Goal: Task Accomplishment & Management: Manage account settings

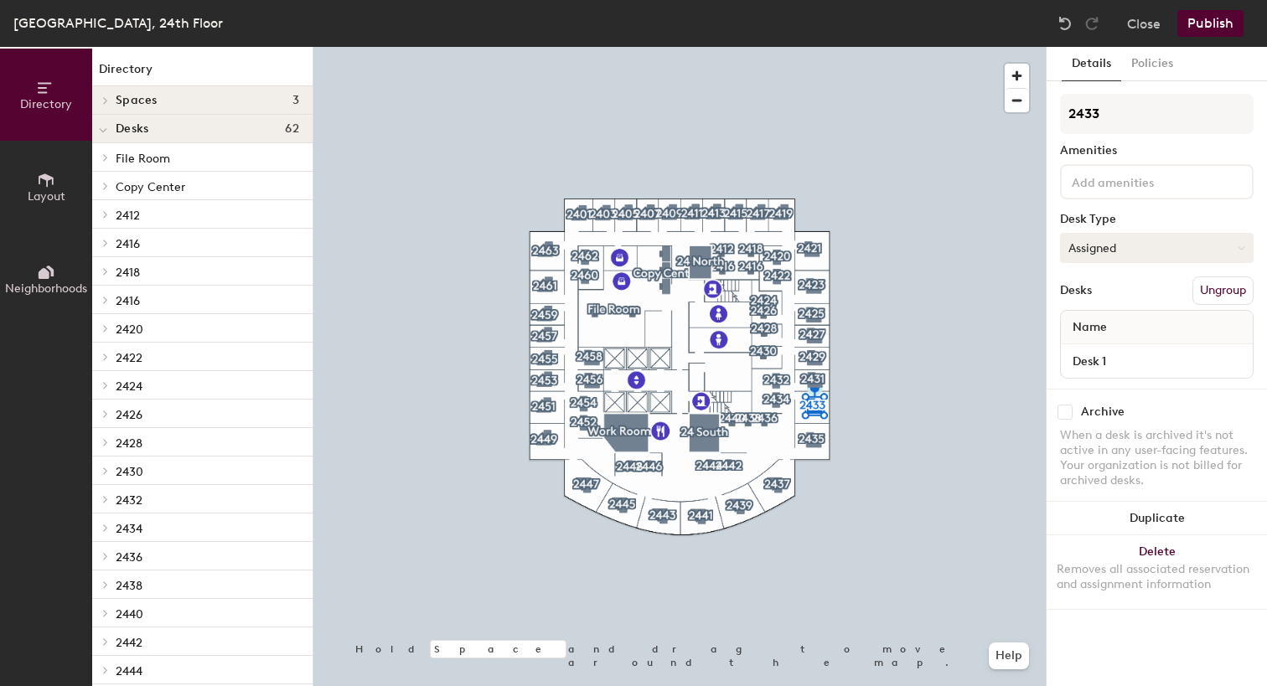
click at [1105, 256] on button "Assigned" at bounding box center [1157, 248] width 194 height 30
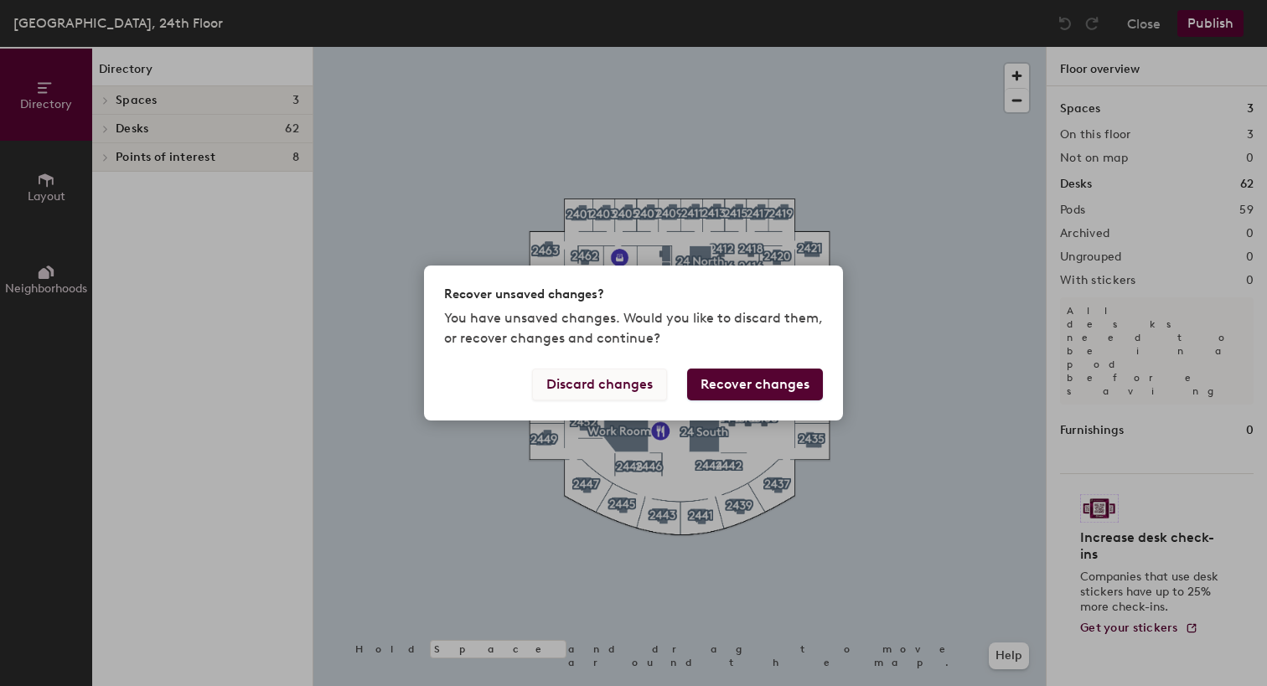
click at [630, 380] on button "Discard changes" at bounding box center [599, 385] width 135 height 32
